Goal: Task Accomplishment & Management: Complete application form

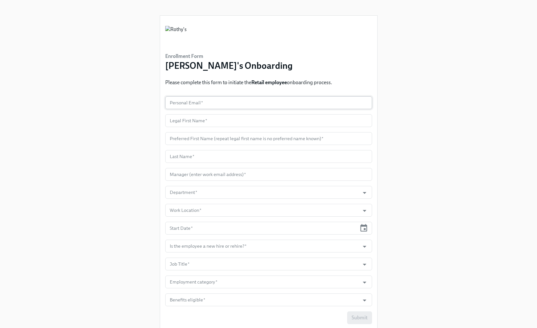
click at [213, 102] on input "text" at bounding box center [268, 102] width 207 height 13
paste input "[EMAIL_ADDRESS][DOMAIN_NAME]"
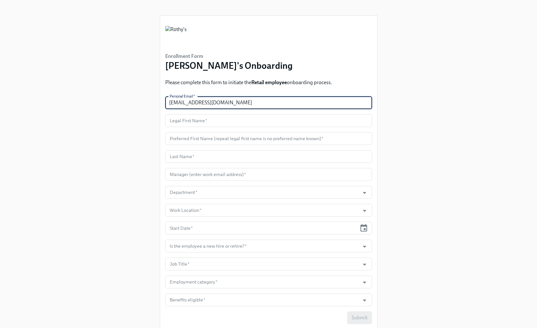
type input "[EMAIL_ADDRESS][DOMAIN_NAME]"
click at [213, 119] on input "text" at bounding box center [268, 120] width 207 height 13
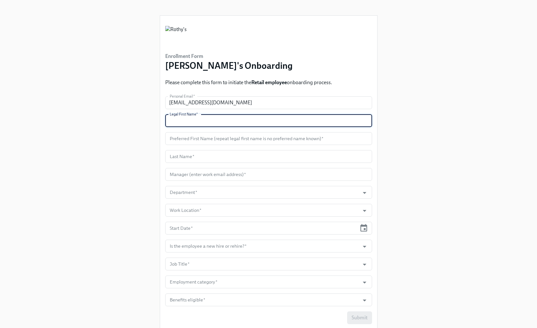
paste input "Melina"
type input "Melina"
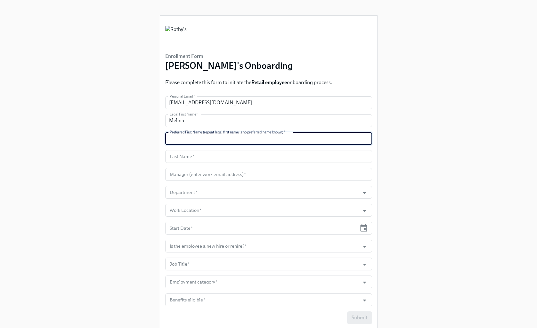
click at [211, 133] on input "text" at bounding box center [268, 138] width 207 height 13
paste input "Melina"
type input "Melina"
click at [252, 157] on input "text" at bounding box center [268, 156] width 207 height 13
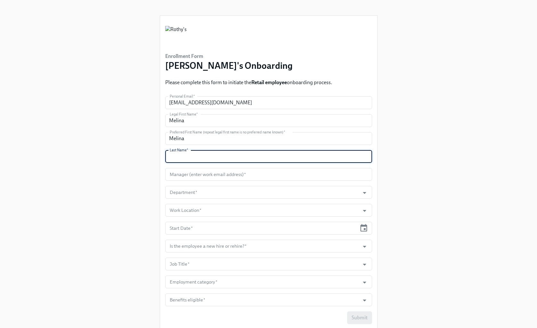
paste input "Nguyen"
type input "Nguyen"
click at [250, 177] on input "text" at bounding box center [268, 174] width 207 height 13
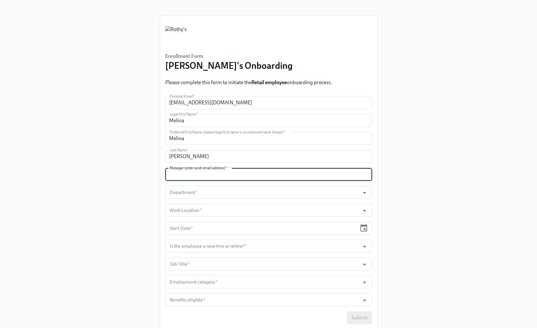
paste input "Opening 458 - Retail Ambassador - City Place Start Date Sep 29, 2025 Office Cit…"
type input "Opening 458 - Retail Ambassador - City Place Start Date Sep 29, 2025 Office Cit…"
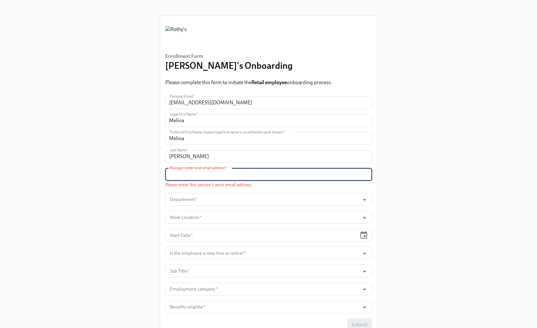
click at [196, 177] on input "text" at bounding box center [268, 174] width 207 height 13
paste input "kimberlyforlenza@rothys.com"
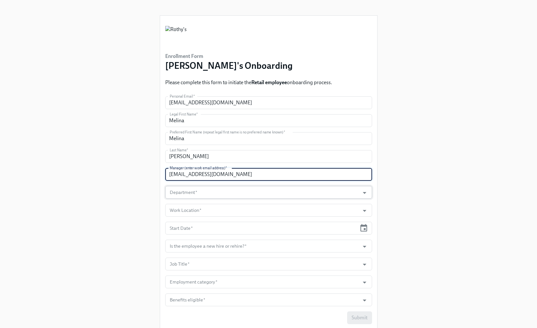
type input "kimberlyforlenza@rothys.com"
click at [192, 196] on input "Department   *" at bounding box center [262, 192] width 188 height 13
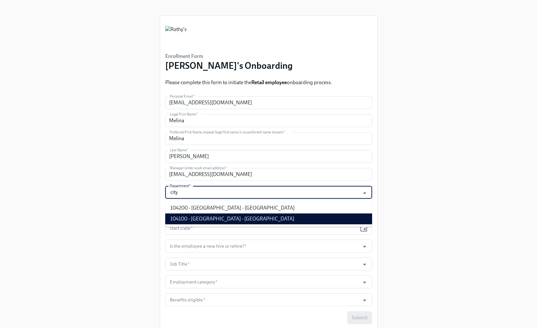
click at [201, 220] on li "104100 - City Place - FL" at bounding box center [268, 219] width 207 height 11
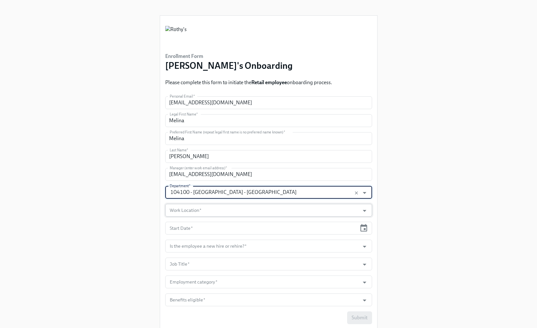
type input "104100 - City Place - FL"
click at [201, 210] on input "Work Location   *" at bounding box center [262, 210] width 188 height 13
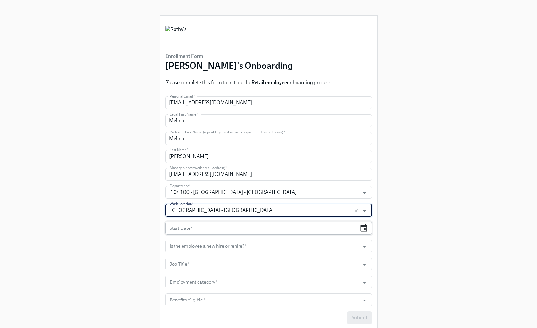
type input "City Place - FL"
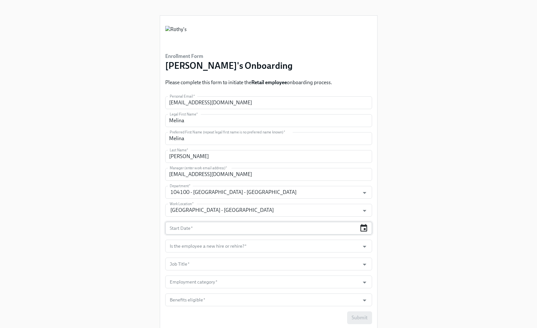
click at [368, 227] on icon "button" at bounding box center [363, 228] width 9 height 9
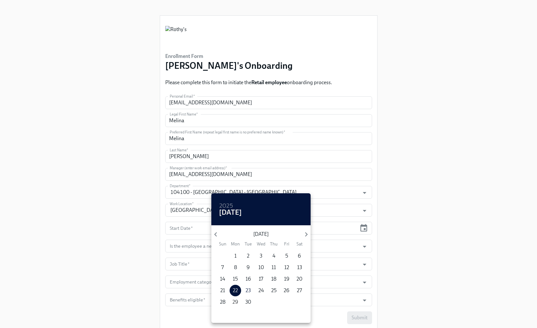
click at [236, 300] on p "29" at bounding box center [235, 302] width 6 height 7
type input "09/29/2025"
click at [368, 258] on div at bounding box center [268, 164] width 537 height 328
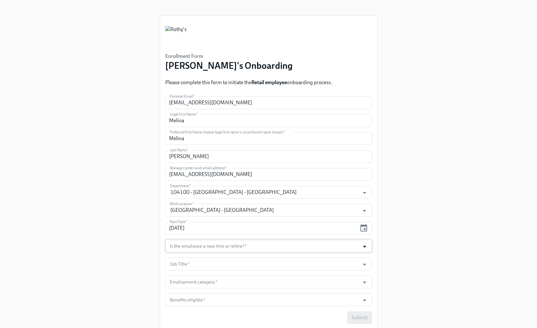
click at [365, 250] on icon "Open" at bounding box center [364, 246] width 9 height 9
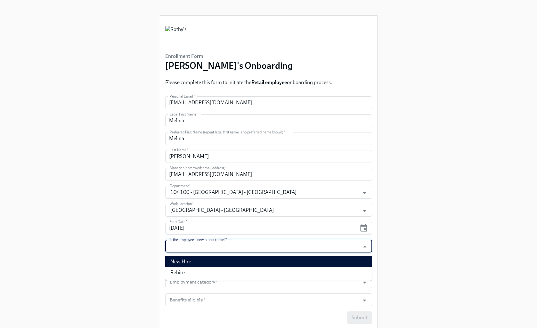
click at [332, 257] on li "New Hire" at bounding box center [268, 261] width 207 height 11
type input "New Hire"
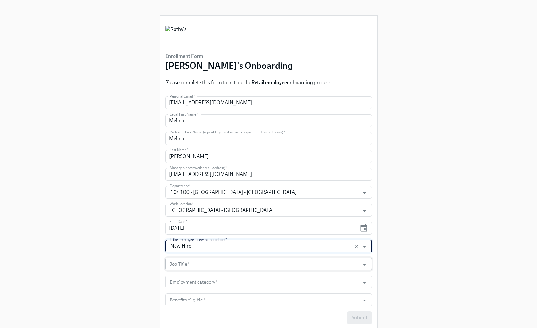
click at [327, 257] on body "Enrollment Form Rothy's Onboarding Please complete this form to initiate the Re…" at bounding box center [268, 175] width 537 height 350
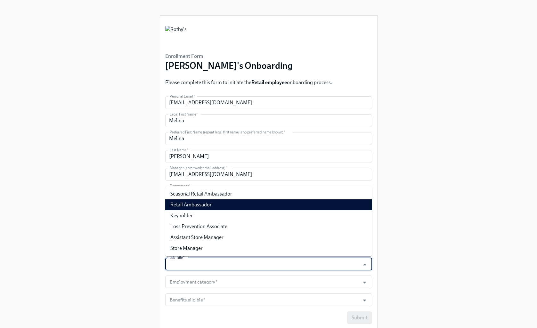
click at [284, 206] on li "Retail Ambassador" at bounding box center [268, 204] width 207 height 11
type input "Retail Ambassador"
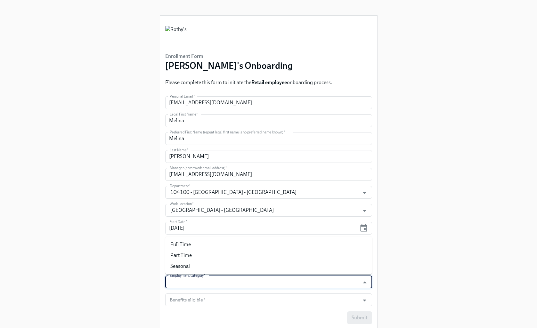
click at [281, 286] on input "Employment category   *" at bounding box center [262, 282] width 188 height 13
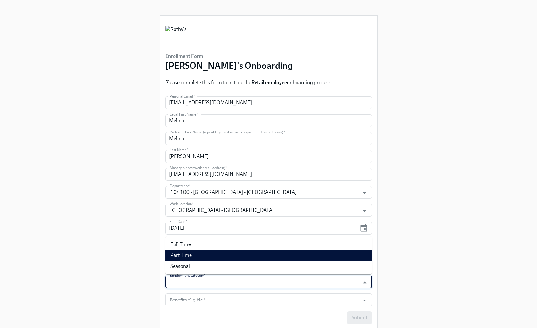
click at [273, 252] on li "Part Time" at bounding box center [268, 255] width 207 height 11
type input "Part Time"
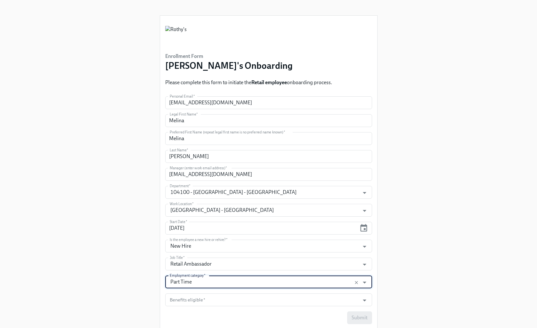
click at [276, 292] on form "Personal Email   * melinabnguyen@gmail.com Personal Email * Legal First Name   …" at bounding box center [268, 210] width 207 height 228
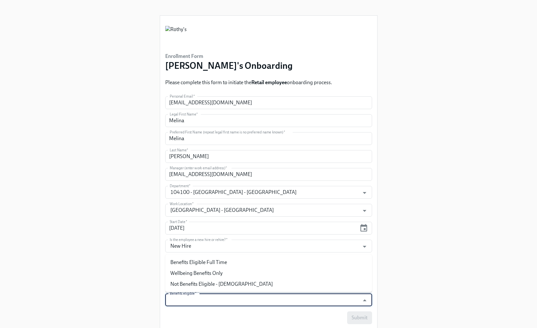
click at [276, 297] on input "Benefits eligible   *" at bounding box center [262, 300] width 188 height 13
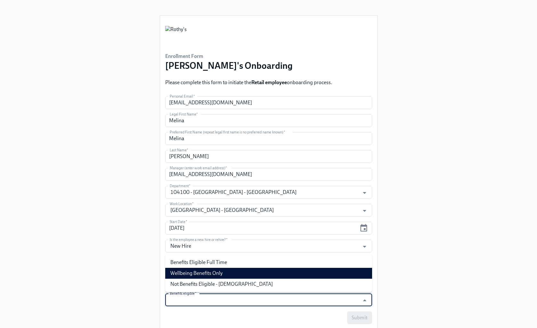
click at [277, 274] on li "Wellbeing Benefits Only" at bounding box center [268, 273] width 207 height 11
type input "Wellbeing Benefits Only"
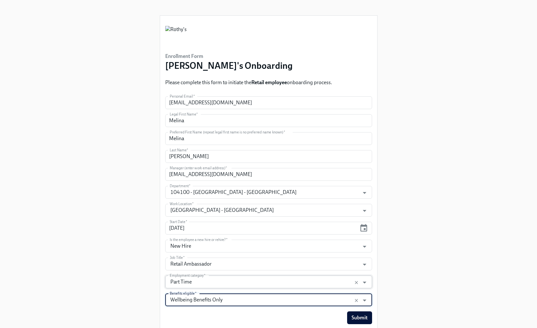
scroll to position [19, 0]
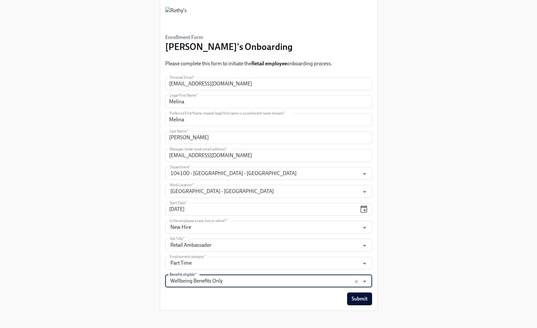
click at [353, 296] on span "Submit" at bounding box center [359, 299] width 16 height 6
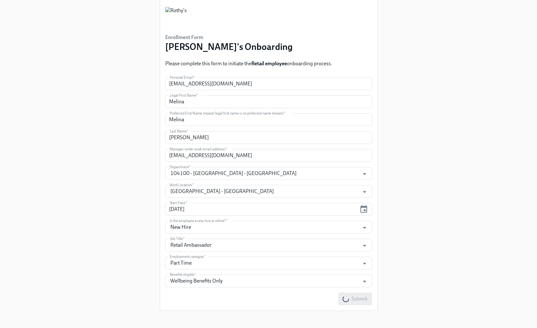
scroll to position [0, 0]
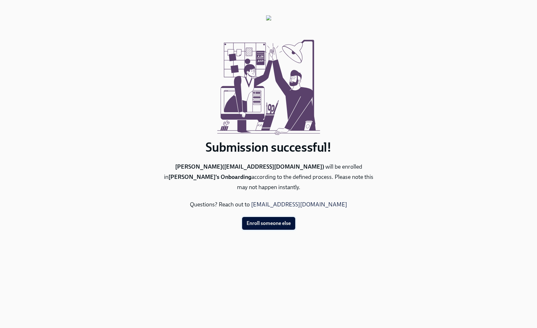
click at [266, 220] on span "Enroll someone else" at bounding box center [268, 223] width 44 height 6
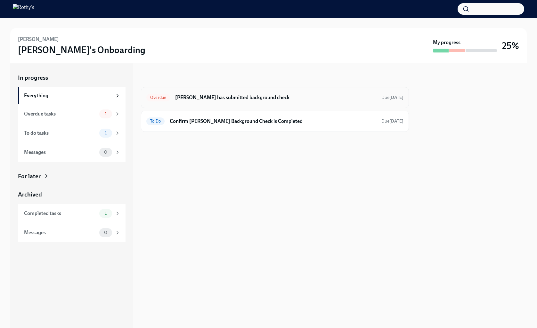
click at [219, 98] on h6 "[PERSON_NAME] has submitted background check" at bounding box center [275, 97] width 201 height 7
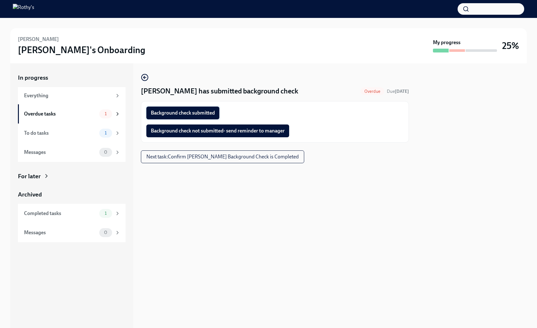
click at [214, 110] on span "Background check submitted" at bounding box center [183, 113] width 64 height 6
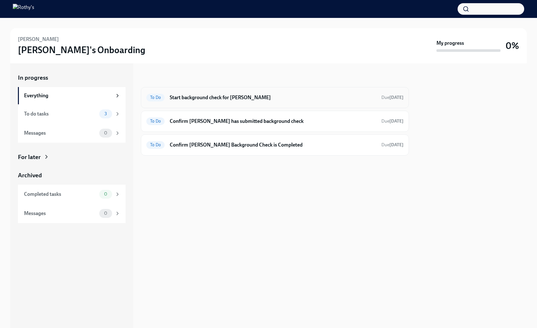
click at [217, 96] on h6 "Start background check for Melina Nguyen" at bounding box center [273, 97] width 206 height 7
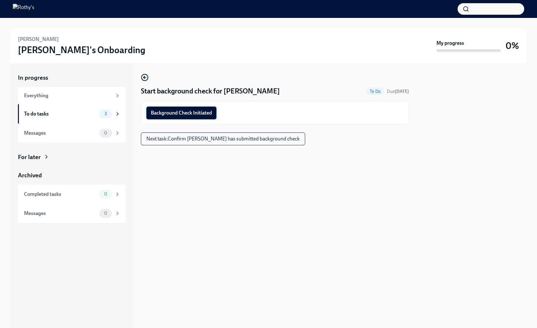
click at [194, 112] on span "Background Check Initiated" at bounding box center [181, 113] width 61 height 6
